Goal: Transaction & Acquisition: Purchase product/service

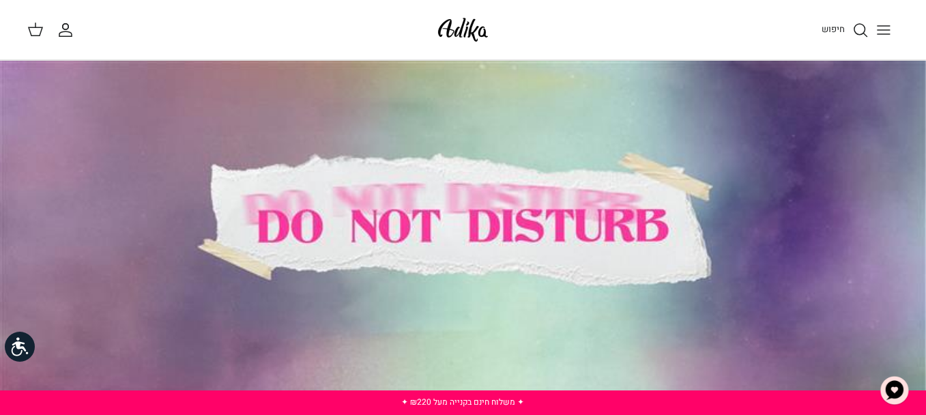
click at [891, 30] on icon "Toggle menu" at bounding box center [884, 30] width 16 height 16
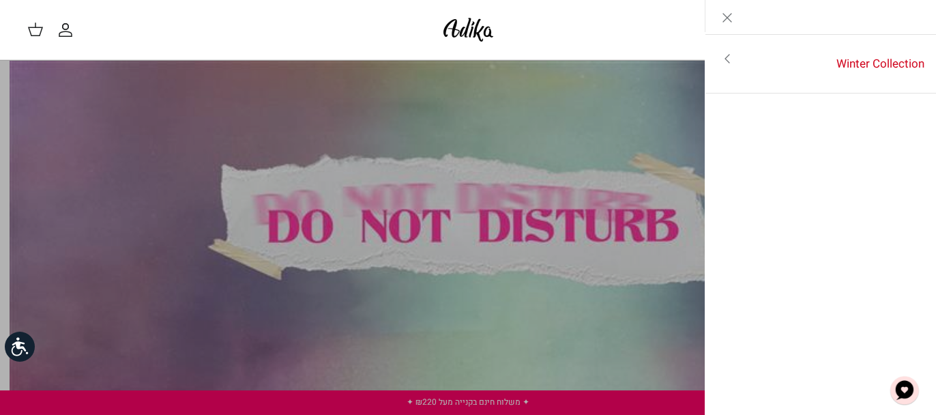
click at [500, 106] on link "Toggle menu" at bounding box center [468, 207] width 936 height 415
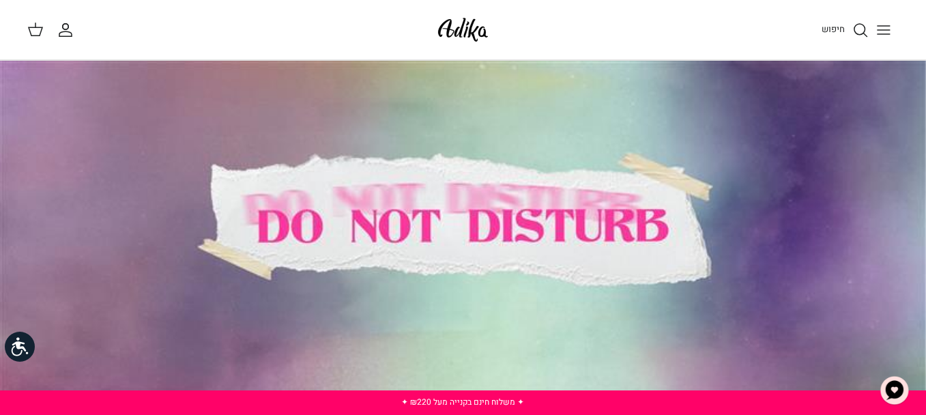
click at [880, 29] on icon "Toggle menu" at bounding box center [884, 30] width 16 height 16
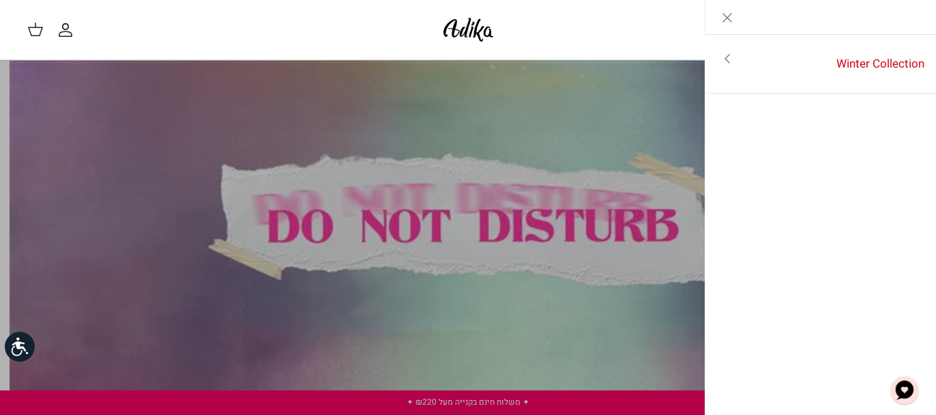
click at [728, 59] on icon "Toggle menu" at bounding box center [727, 59] width 16 height 16
click at [872, 58] on link "לכל הפריטים" at bounding box center [822, 60] width 218 height 34
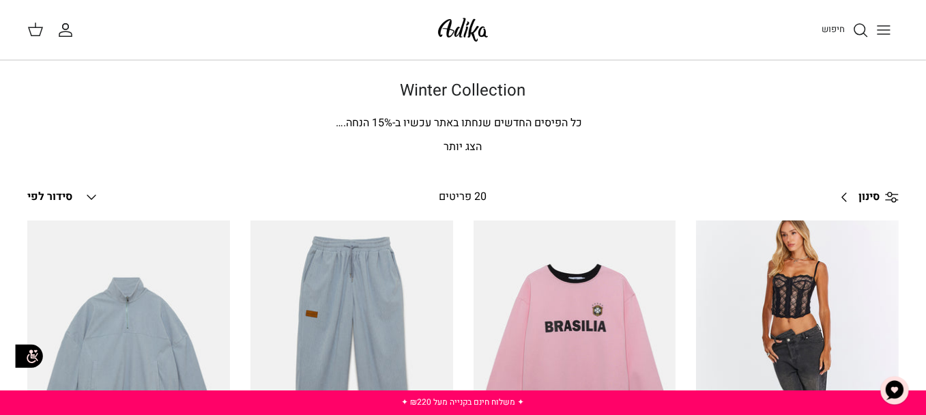
click at [889, 37] on icon "Toggle menu" at bounding box center [884, 30] width 16 height 16
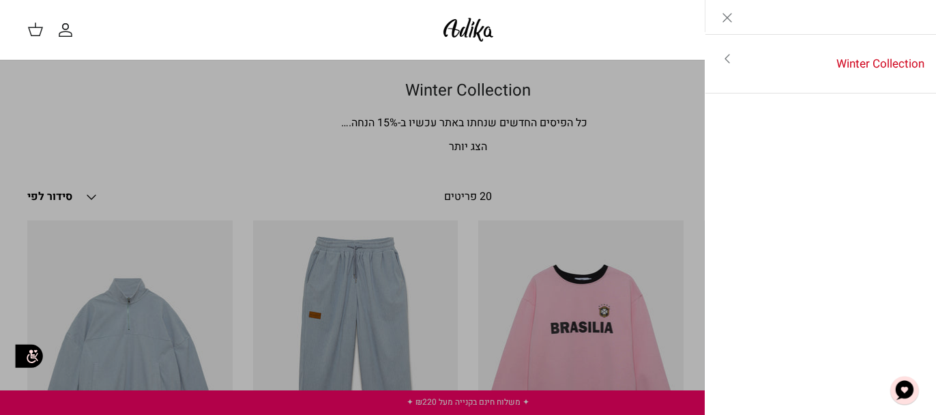
click at [221, 91] on link "Toggle menu" at bounding box center [468, 207] width 936 height 415
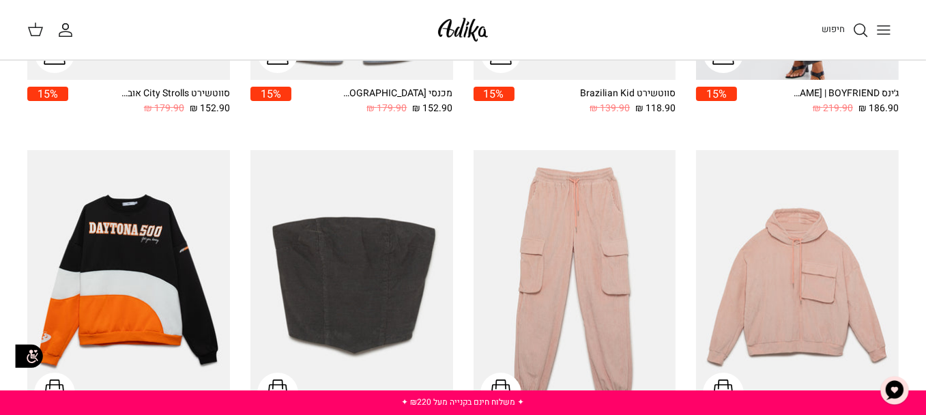
scroll to position [410, 0]
